Goal: Task Accomplishment & Management: Manage account settings

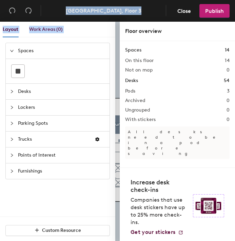
drag, startPoint x: 1, startPoint y: 58, endPoint x: -42, endPoint y: 56, distance: 43.1
click at [0, 56] on html "Skip navigation Schedule Office People Analytics Visits Deliveries Services Man…" at bounding box center [117, 120] width 235 height 241
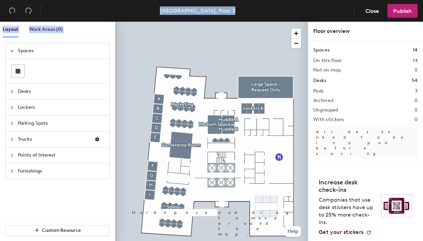
click at [13, 50] on icon "expanded" at bounding box center [11, 51] width 3 height 2
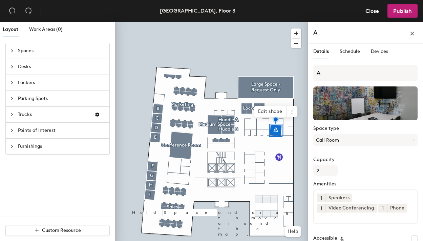
click at [276, 22] on div at bounding box center [211, 22] width 193 height 0
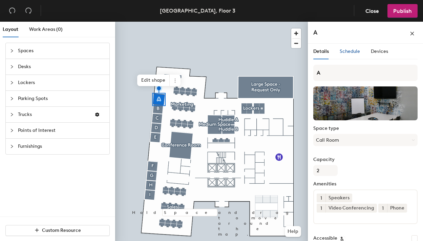
click at [344, 50] on span "Schedule" at bounding box center [350, 51] width 20 height 6
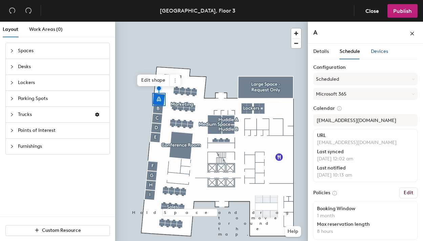
click at [375, 51] on span "Devices" at bounding box center [379, 51] width 17 height 6
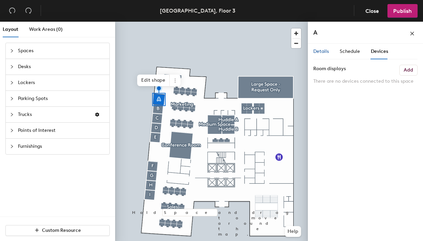
click at [321, 50] on span "Details" at bounding box center [321, 51] width 16 height 6
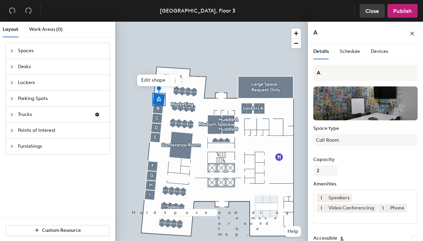
click at [368, 9] on span "Close" at bounding box center [372, 11] width 14 height 6
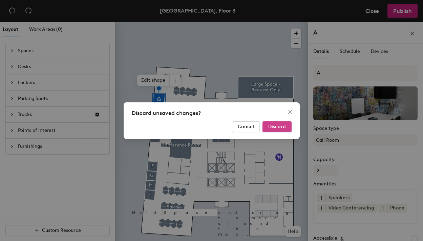
click at [270, 125] on span "Discard" at bounding box center [277, 127] width 18 height 6
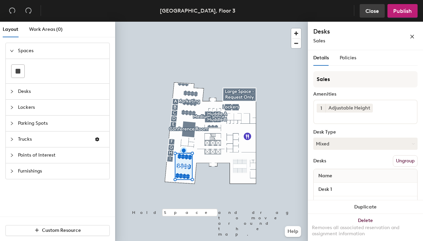
click at [371, 9] on span "Close" at bounding box center [372, 11] width 14 height 6
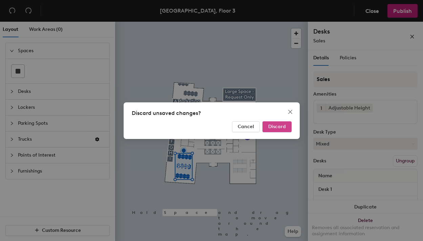
click at [282, 124] on span "Discard" at bounding box center [277, 127] width 18 height 6
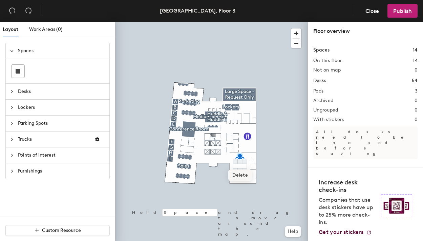
click at [238, 173] on span "Delete" at bounding box center [240, 175] width 24 height 12
click at [239, 22] on div at bounding box center [211, 22] width 193 height 0
click at [278, 22] on div at bounding box center [211, 22] width 193 height 0
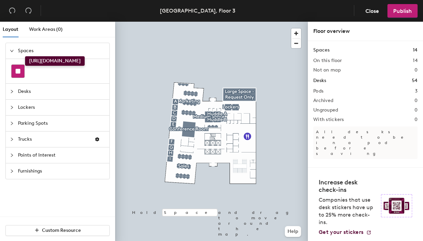
click at [17, 67] on div at bounding box center [18, 71] width 13 height 13
click at [11, 90] on icon "collapsed" at bounding box center [12, 91] width 2 height 3
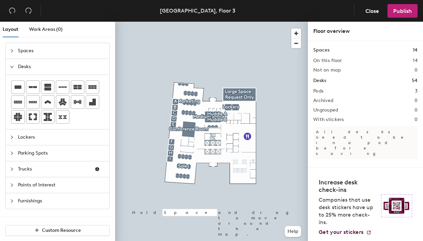
click at [249, 149] on div "Layout Work Areas (0) Spaces Desks Lockers Parking Spots Trucks Points of Inter…" at bounding box center [211, 133] width 423 height 222
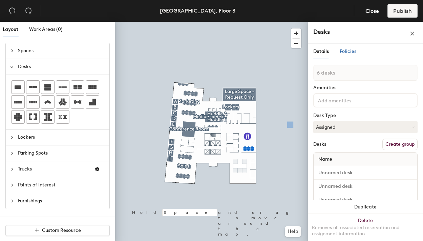
click at [346, 51] on span "Policies" at bounding box center [348, 51] width 17 height 6
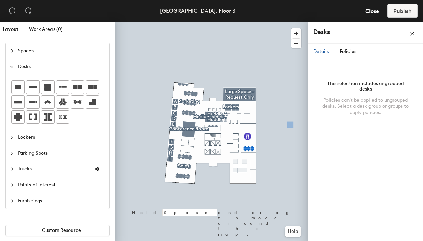
click at [317, 50] on span "Details" at bounding box center [321, 51] width 16 height 6
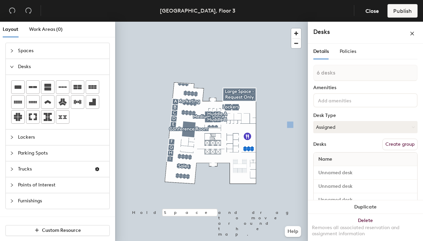
click at [328, 100] on input at bounding box center [347, 100] width 61 height 8
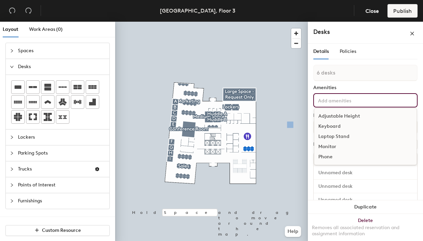
click at [330, 116] on div "Adjustable Height" at bounding box center [365, 116] width 102 height 10
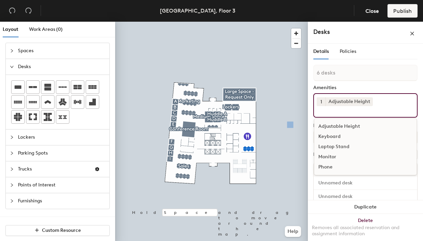
click at [328, 135] on div "Keyboard" at bounding box center [365, 136] width 102 height 10
click at [325, 155] on div "Monitor" at bounding box center [365, 157] width 102 height 10
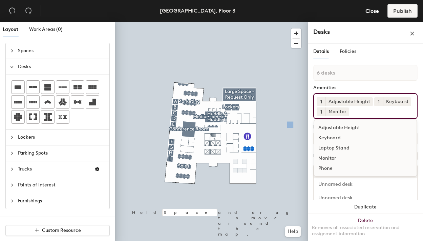
click at [328, 146] on div "Laptop Stand" at bounding box center [365, 148] width 102 height 10
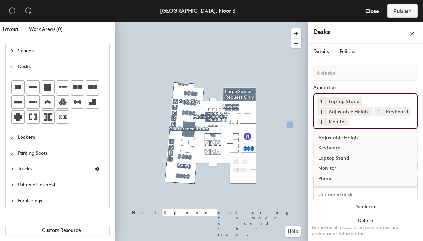
click at [357, 87] on div "Amenities" at bounding box center [365, 87] width 104 height 5
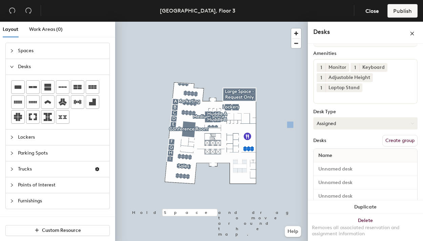
scroll to position [35, 0]
click at [343, 123] on button "Assigned" at bounding box center [365, 123] width 104 height 12
click at [249, 143] on div "Layout Work Areas (0) Spaces Desks Lockers Parking Spots Trucks Points of Inter…" at bounding box center [211, 133] width 423 height 222
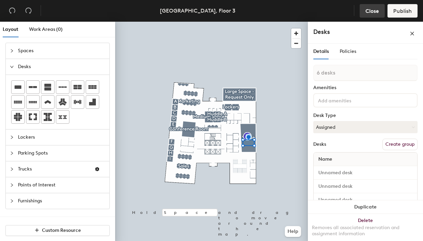
click at [372, 9] on span "Close" at bounding box center [372, 11] width 14 height 6
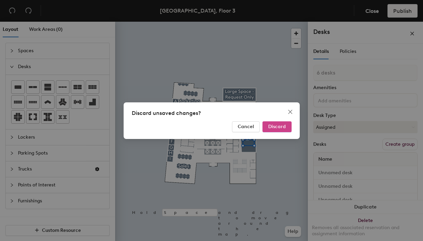
click at [272, 125] on span "Discard" at bounding box center [277, 127] width 18 height 6
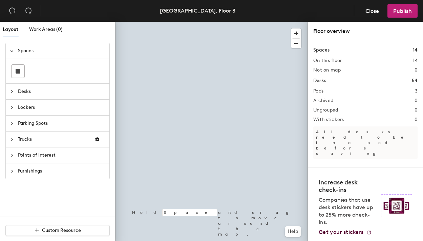
click at [26, 90] on span "Desks" at bounding box center [61, 92] width 87 height 16
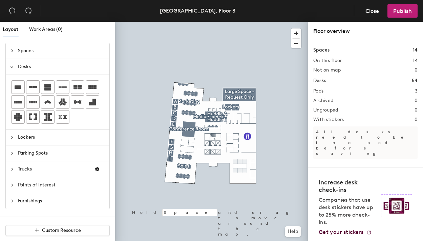
click at [248, 104] on div "Layout Work Areas (0) Spaces Desks Lockers Parking Spots Trucks Points of Inter…" at bounding box center [211, 133] width 423 height 222
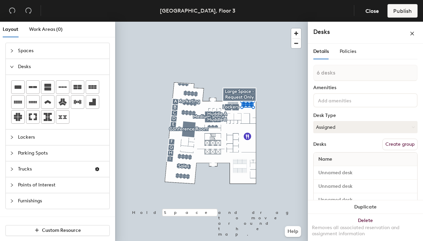
click at [233, 104] on div "Layout Work Areas (0) Spaces Desks Lockers Parking Spots Trucks Points of Inter…" at bounding box center [211, 133] width 423 height 222
type input "1 desk"
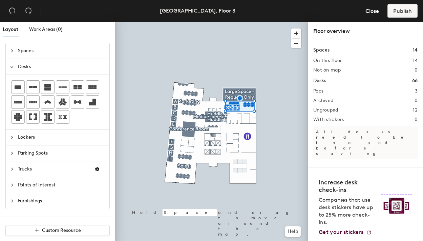
click at [262, 22] on div at bounding box center [211, 22] width 193 height 0
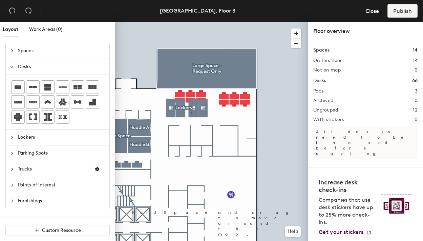
drag, startPoint x: 93, startPoint y: 85, endPoint x: 114, endPoint y: 85, distance: 21.0
click at [191, 22] on div at bounding box center [211, 22] width 193 height 0
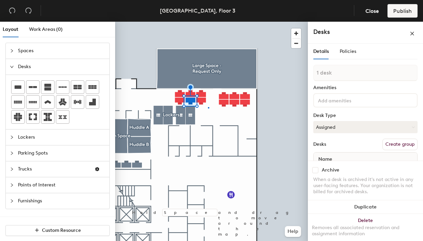
click at [208, 22] on div at bounding box center [211, 22] width 193 height 0
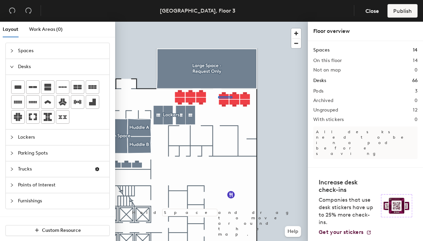
click at [218, 22] on div at bounding box center [211, 22] width 193 height 0
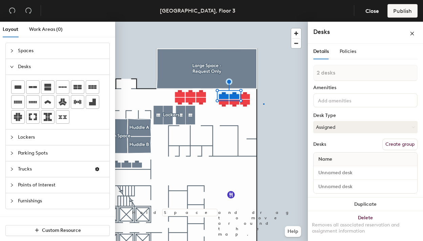
click at [263, 22] on div at bounding box center [211, 22] width 193 height 0
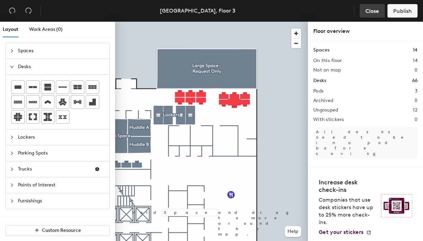
click at [372, 11] on span "Close" at bounding box center [372, 11] width 14 height 6
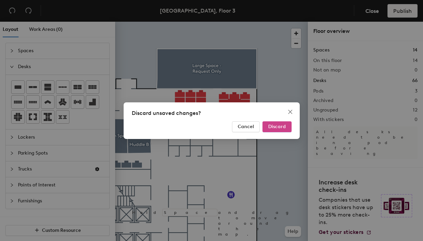
click at [280, 126] on span "Discard" at bounding box center [277, 127] width 18 height 6
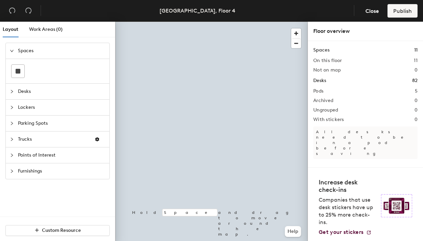
click at [29, 89] on span "Desks" at bounding box center [61, 92] width 87 height 16
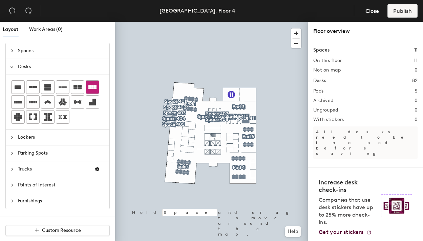
click at [190, 91] on div "Layout Work Areas (0) Spaces Desks Lockers Parking Spots Trucks Points of Inter…" at bounding box center [211, 133] width 423 height 222
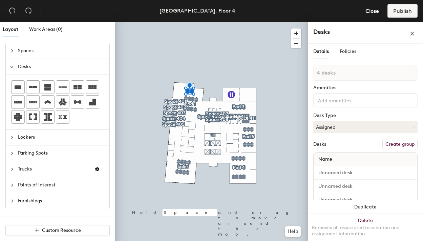
click at [178, 92] on div "Layout Work Areas (0) Spaces Desks Lockers Parking Spots Trucks Points of Inter…" at bounding box center [211, 133] width 423 height 222
type input "8 desks"
click at [327, 99] on input at bounding box center [347, 100] width 61 height 8
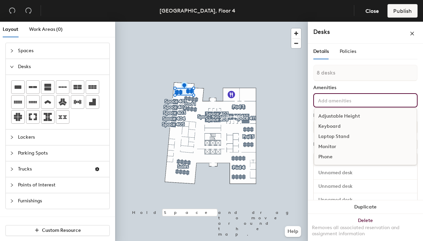
click at [333, 118] on div "Adjustable Height" at bounding box center [365, 116] width 102 height 10
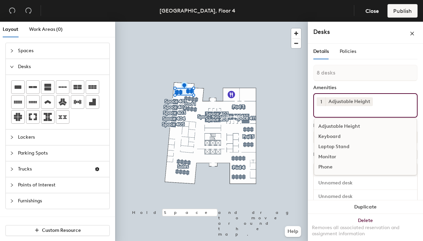
click at [329, 125] on div "Adjustable Height" at bounding box center [365, 126] width 102 height 10
click at [327, 134] on div "Keyboard" at bounding box center [365, 136] width 102 height 10
click at [328, 146] on div "Laptop Stand" at bounding box center [365, 147] width 102 height 10
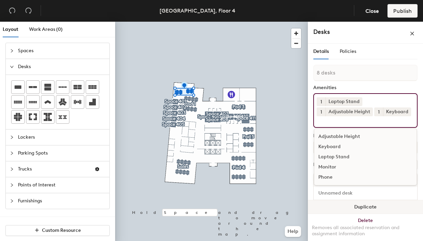
click at [323, 206] on button "Duplicate" at bounding box center [365, 207] width 115 height 14
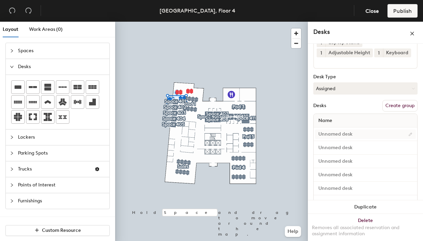
scroll to position [58, 0]
click at [399, 105] on button "Create group" at bounding box center [399, 107] width 35 height 12
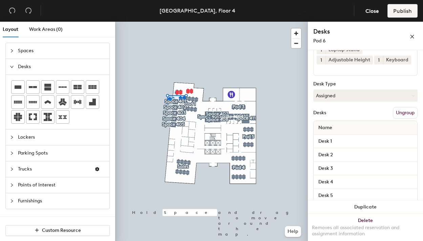
scroll to position [0, 0]
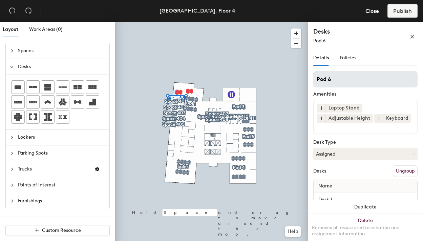
click at [324, 80] on input "Pod 6" at bounding box center [365, 79] width 104 height 16
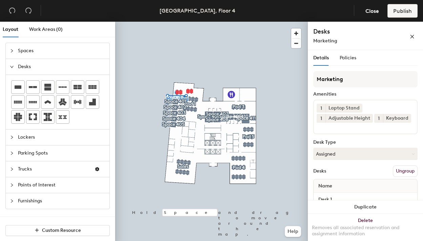
type input "Marketing"
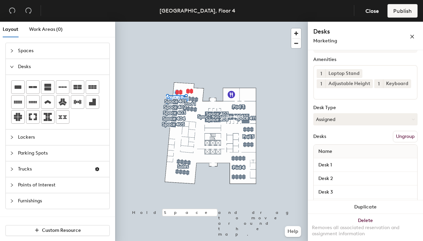
scroll to position [37, 0]
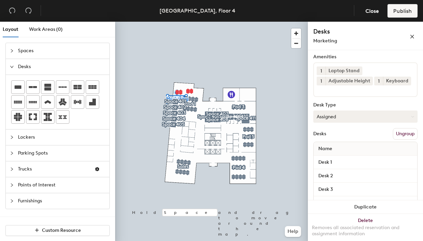
click at [340, 115] on button "Assigned" at bounding box center [365, 116] width 104 height 12
click at [331, 136] on div "Assigned" at bounding box center [348, 137] width 68 height 10
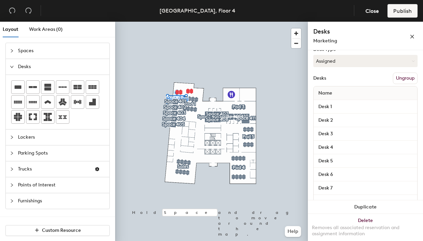
scroll to position [93, 0]
click at [325, 109] on input "Desk 1" at bounding box center [365, 106] width 101 height 9
click at [328, 122] on input "Desk 2" at bounding box center [365, 119] width 101 height 9
click at [328, 130] on input "Desk 3" at bounding box center [365, 133] width 101 height 9
click at [328, 146] on input "Desk 4" at bounding box center [365, 146] width 101 height 9
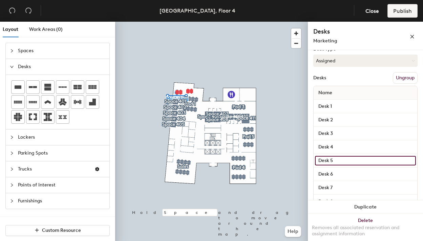
click at [326, 160] on input "Desk 5" at bounding box center [365, 160] width 101 height 9
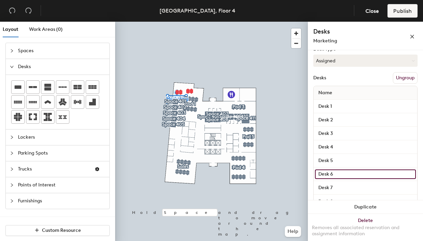
click at [326, 171] on input "Desk 6" at bounding box center [365, 173] width 101 height 9
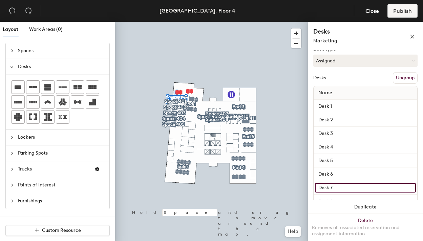
click at [326, 189] on input "Desk 7" at bounding box center [365, 187] width 101 height 9
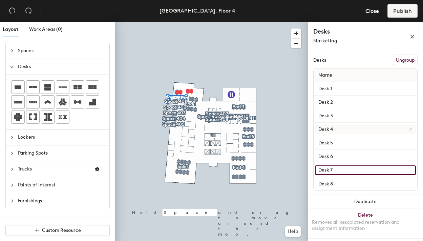
scroll to position [0, 0]
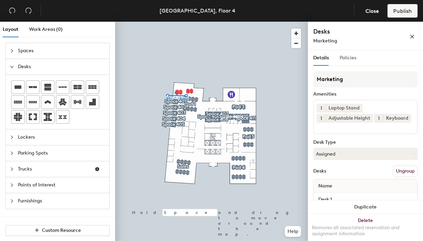
click at [350, 51] on div "Policies" at bounding box center [348, 58] width 17 height 16
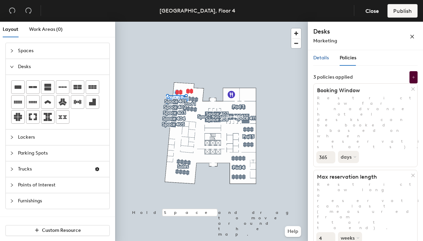
click at [322, 58] on span "Details" at bounding box center [321, 58] width 16 height 6
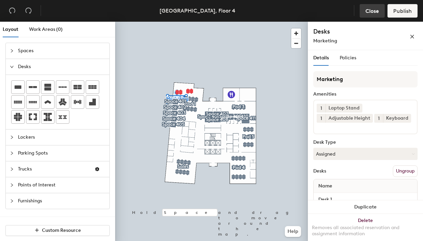
click at [372, 8] on span "Close" at bounding box center [372, 11] width 14 height 6
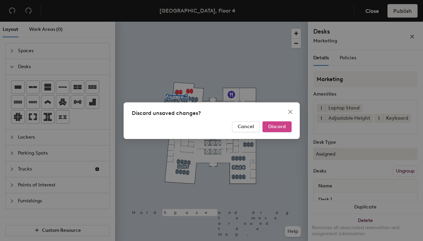
click at [272, 127] on span "Discard" at bounding box center [277, 127] width 18 height 6
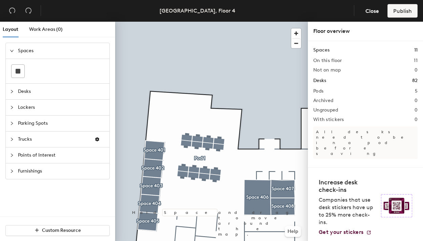
click at [21, 88] on span "Desks" at bounding box center [61, 92] width 87 height 16
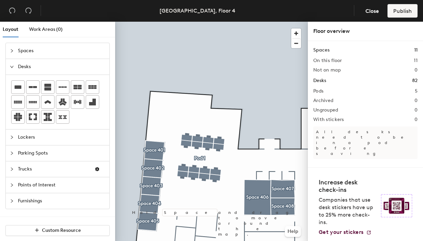
click at [197, 117] on div "Layout Work Areas (0) Spaces Desks Lockers Parking Spots Trucks Points of Inter…" at bounding box center [211, 133] width 423 height 222
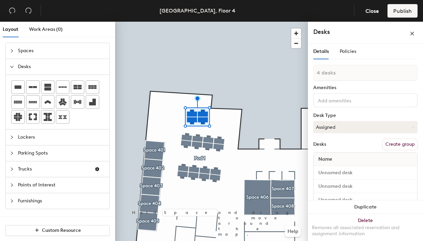
click at [164, 117] on div "Layout Work Areas (0) Spaces Desks Lockers Parking Spots Trucks Points of Inter…" at bounding box center [211, 133] width 423 height 222
click at [392, 146] on button "Create group" at bounding box center [399, 145] width 35 height 12
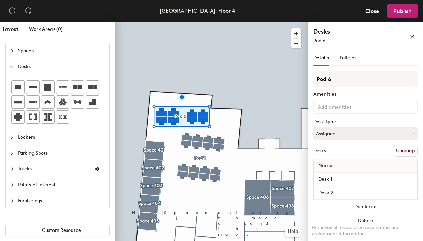
click at [340, 107] on input at bounding box center [347, 106] width 61 height 8
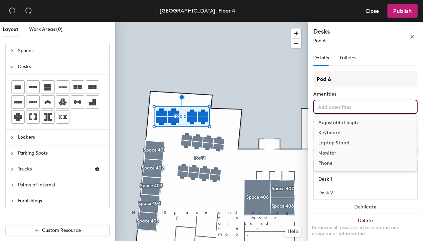
click at [335, 122] on div "Adjustable Height" at bounding box center [365, 123] width 102 height 10
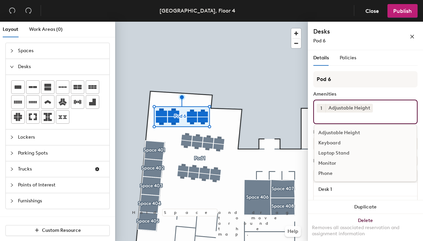
click at [329, 141] on div "Keyboard" at bounding box center [365, 143] width 102 height 10
click at [330, 155] on div "Laptop Stand" at bounding box center [365, 153] width 102 height 10
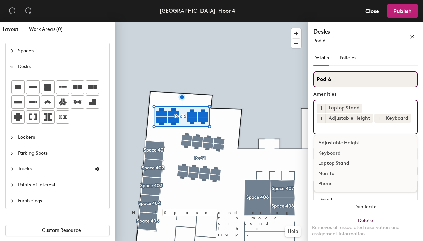
click at [349, 79] on input "Pod 6" at bounding box center [365, 79] width 104 height 16
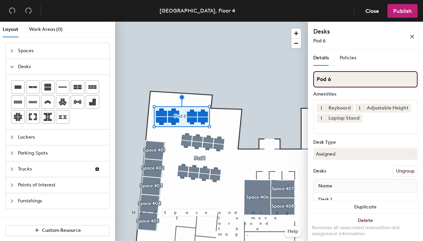
click at [349, 79] on input "Pod 6" at bounding box center [365, 79] width 104 height 16
type input "Marketing"
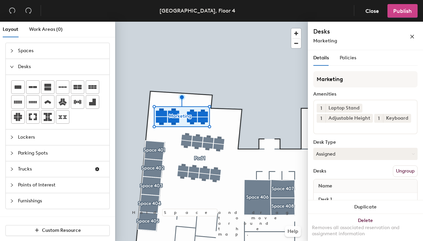
click at [397, 10] on span "Publish" at bounding box center [402, 11] width 19 height 6
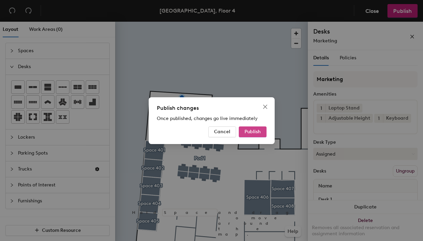
click at [251, 130] on span "Publish" at bounding box center [253, 132] width 16 height 6
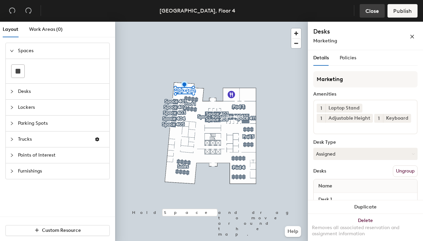
click at [366, 12] on span "Close" at bounding box center [372, 11] width 14 height 6
